Goal: Information Seeking & Learning: Learn about a topic

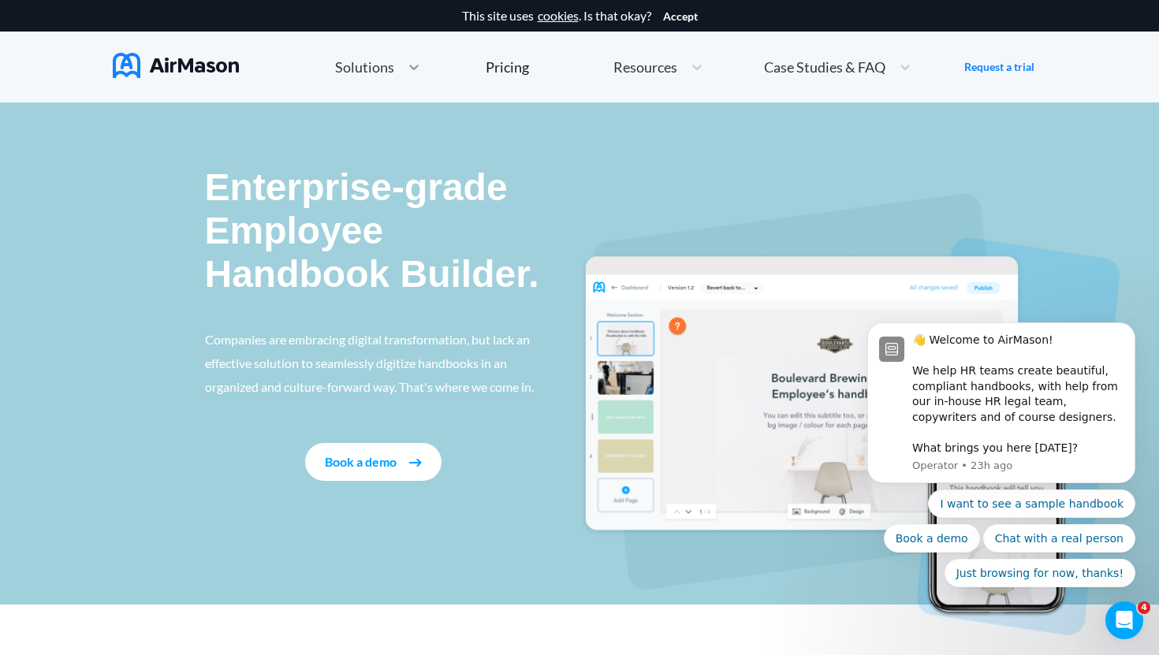
click at [419, 69] on icon at bounding box center [414, 67] width 16 height 16
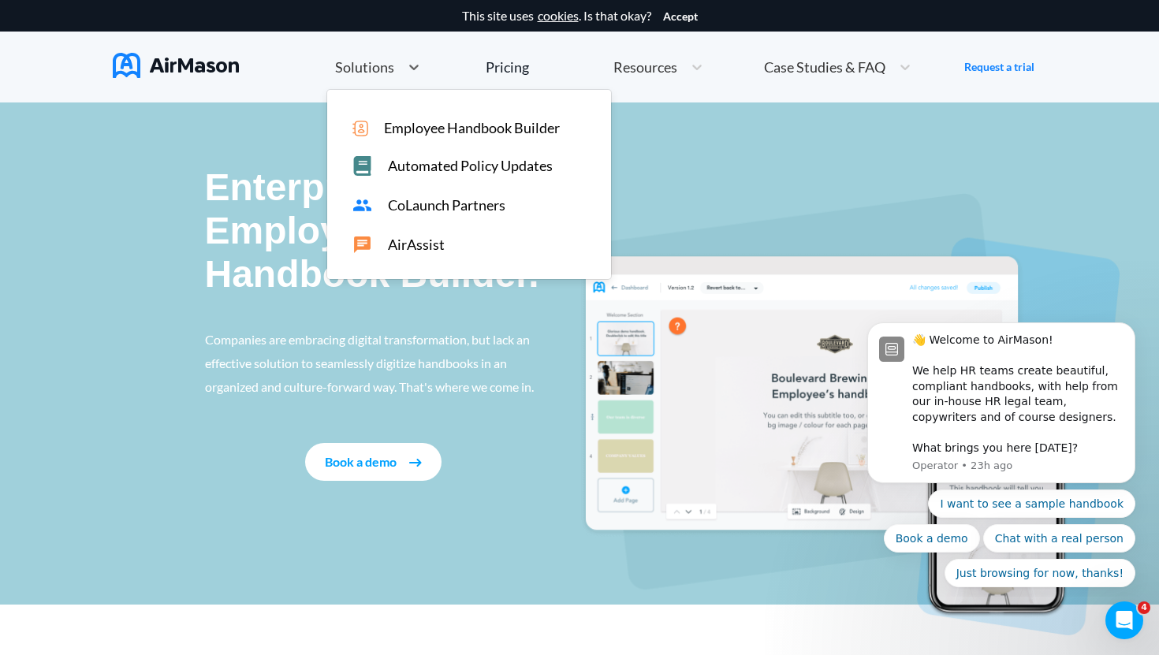
click at [438, 135] on span "Employee Handbook Builder" at bounding box center [472, 128] width 176 height 17
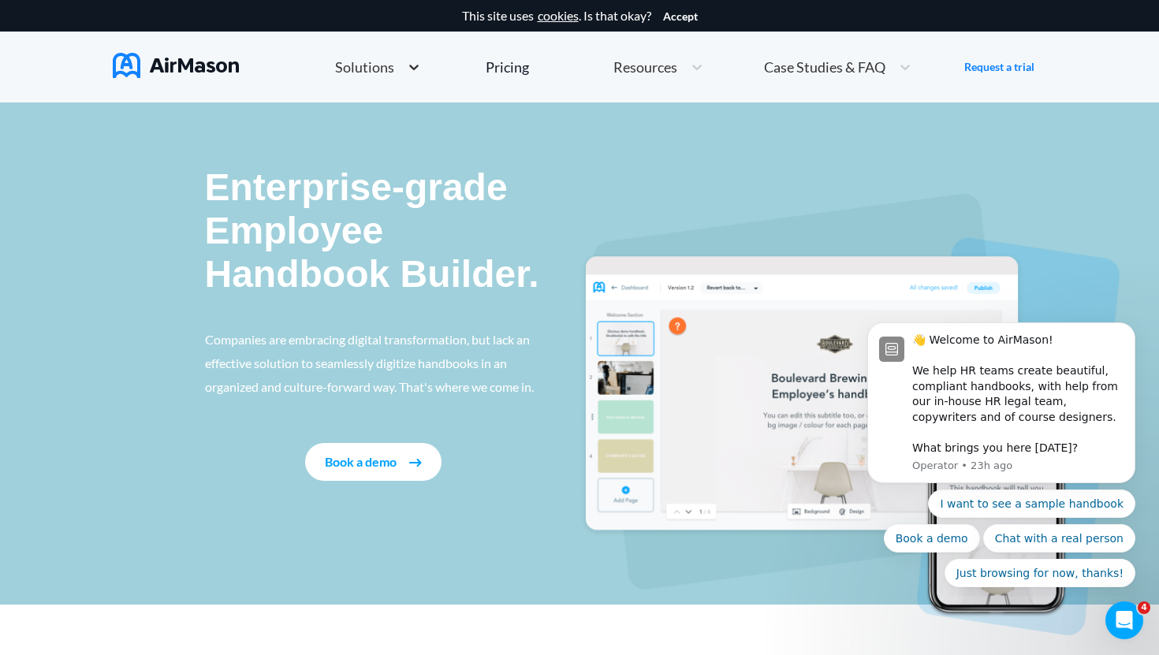
click at [407, 68] on icon at bounding box center [414, 67] width 16 height 16
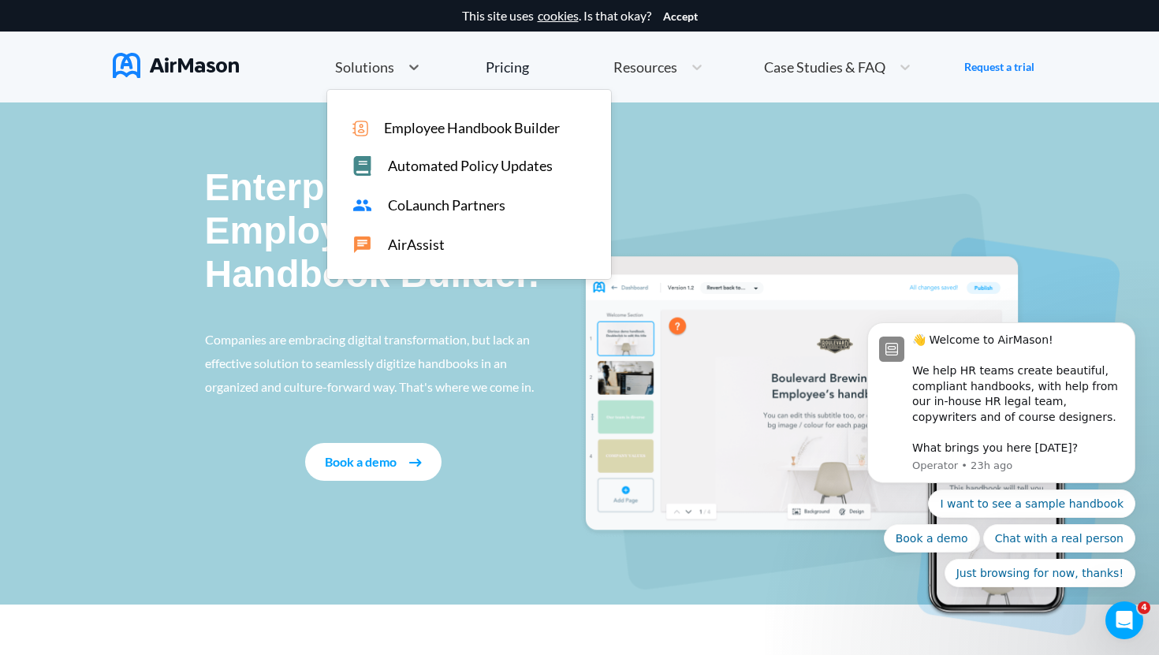
click at [405, 132] on span "Employee Handbook Builder" at bounding box center [472, 128] width 176 height 17
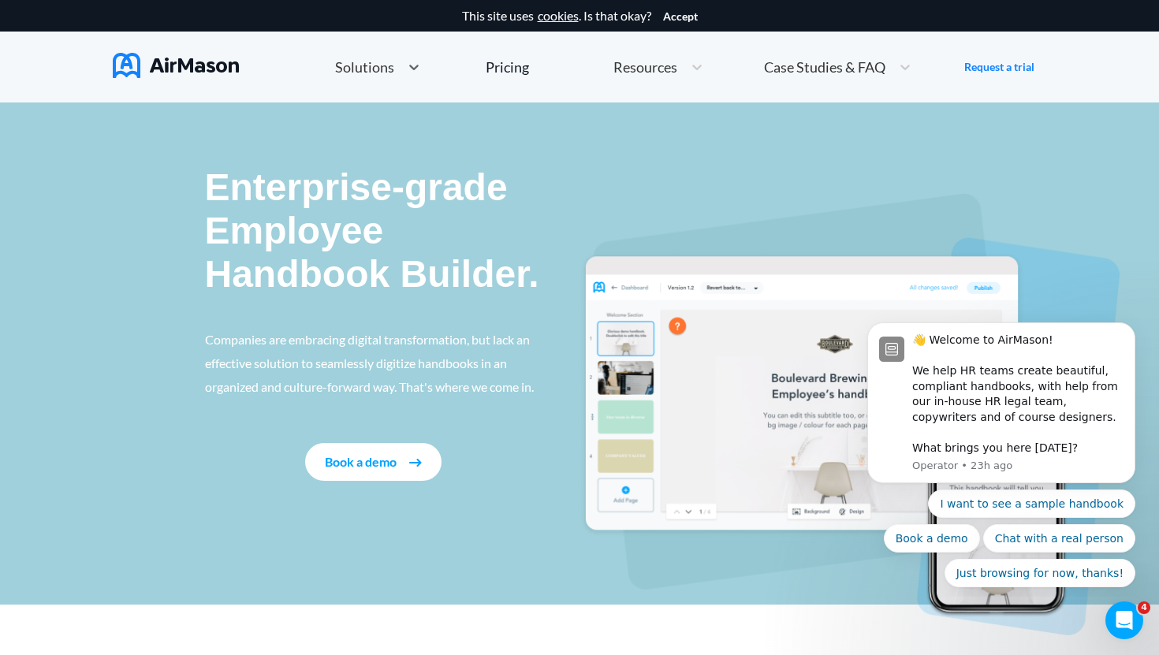
click at [665, 62] on span "Resources" at bounding box center [645, 67] width 64 height 14
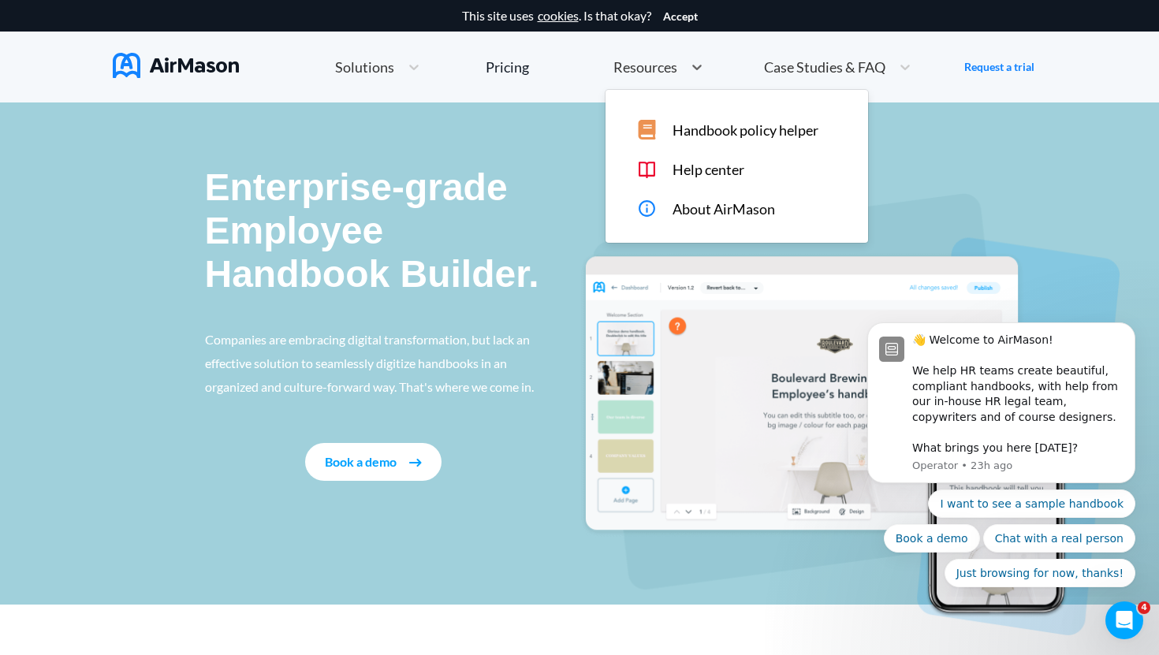
click at [827, 51] on div "Case Studies & FAQ" at bounding box center [837, 67] width 163 height 34
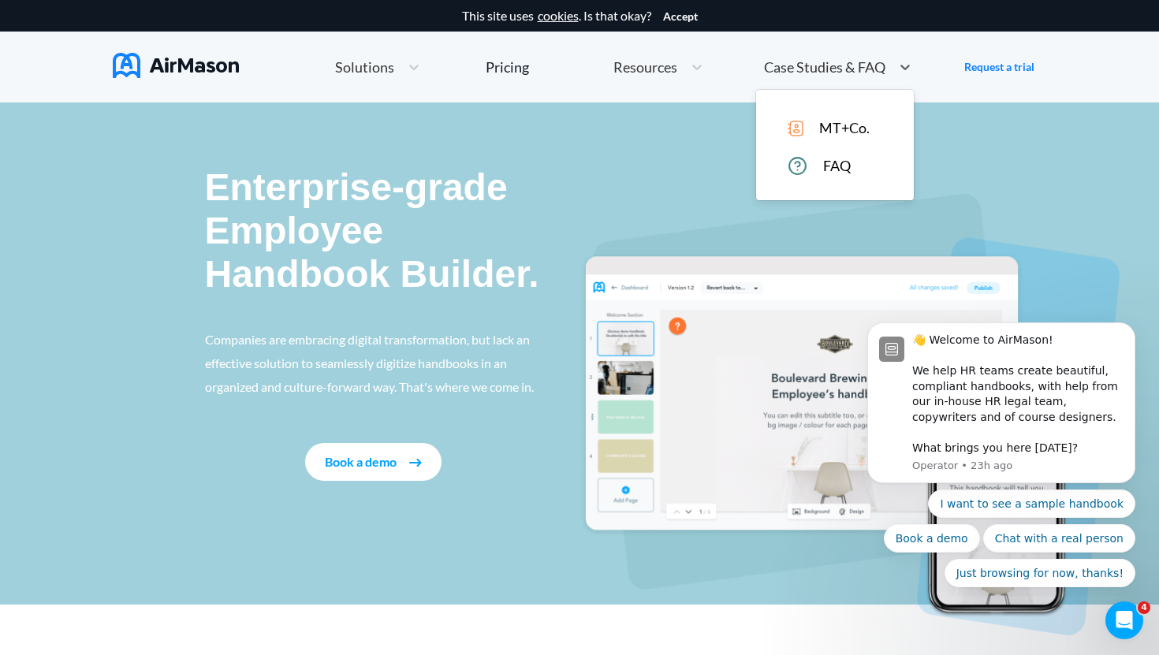
click at [832, 174] on div "FAQ" at bounding box center [845, 166] width 117 height 20
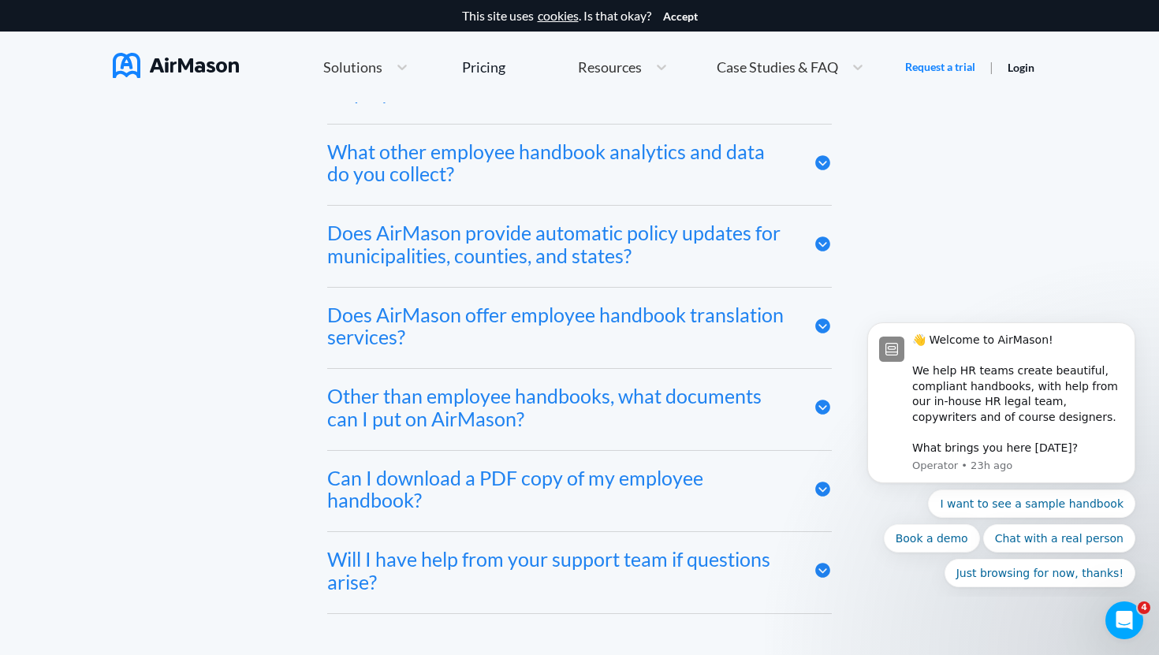
scroll to position [8679, 0]
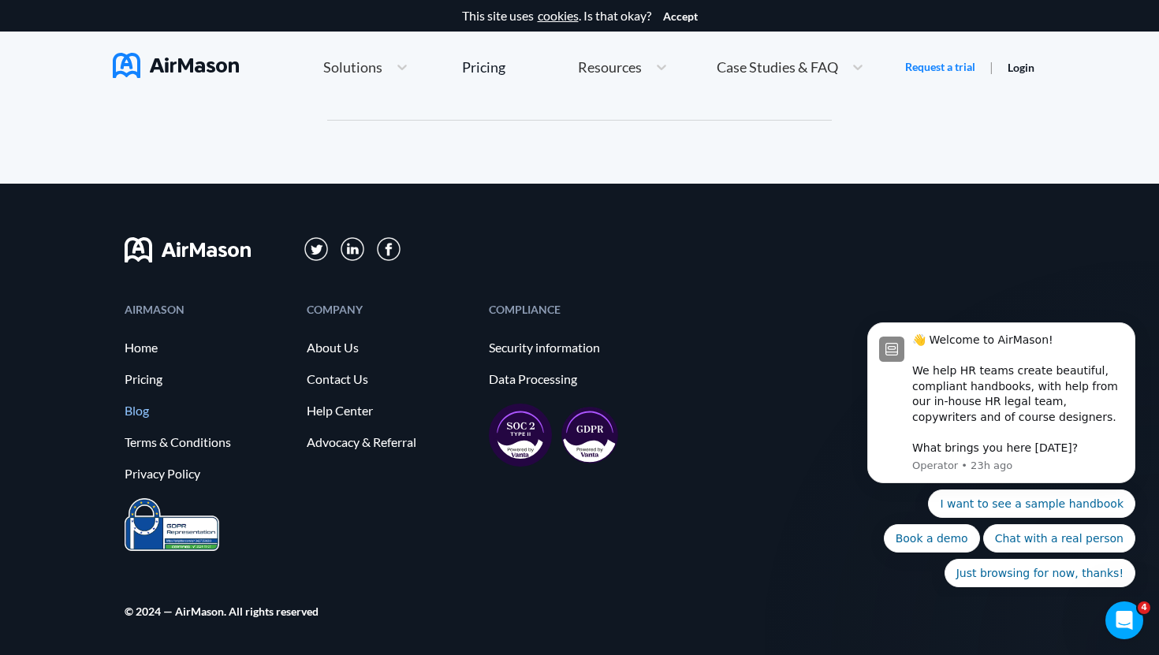
click at [132, 410] on link "Blog" at bounding box center [208, 411] width 166 height 14
click at [140, 411] on link "Blog" at bounding box center [208, 411] width 166 height 14
